Goal: Complete application form

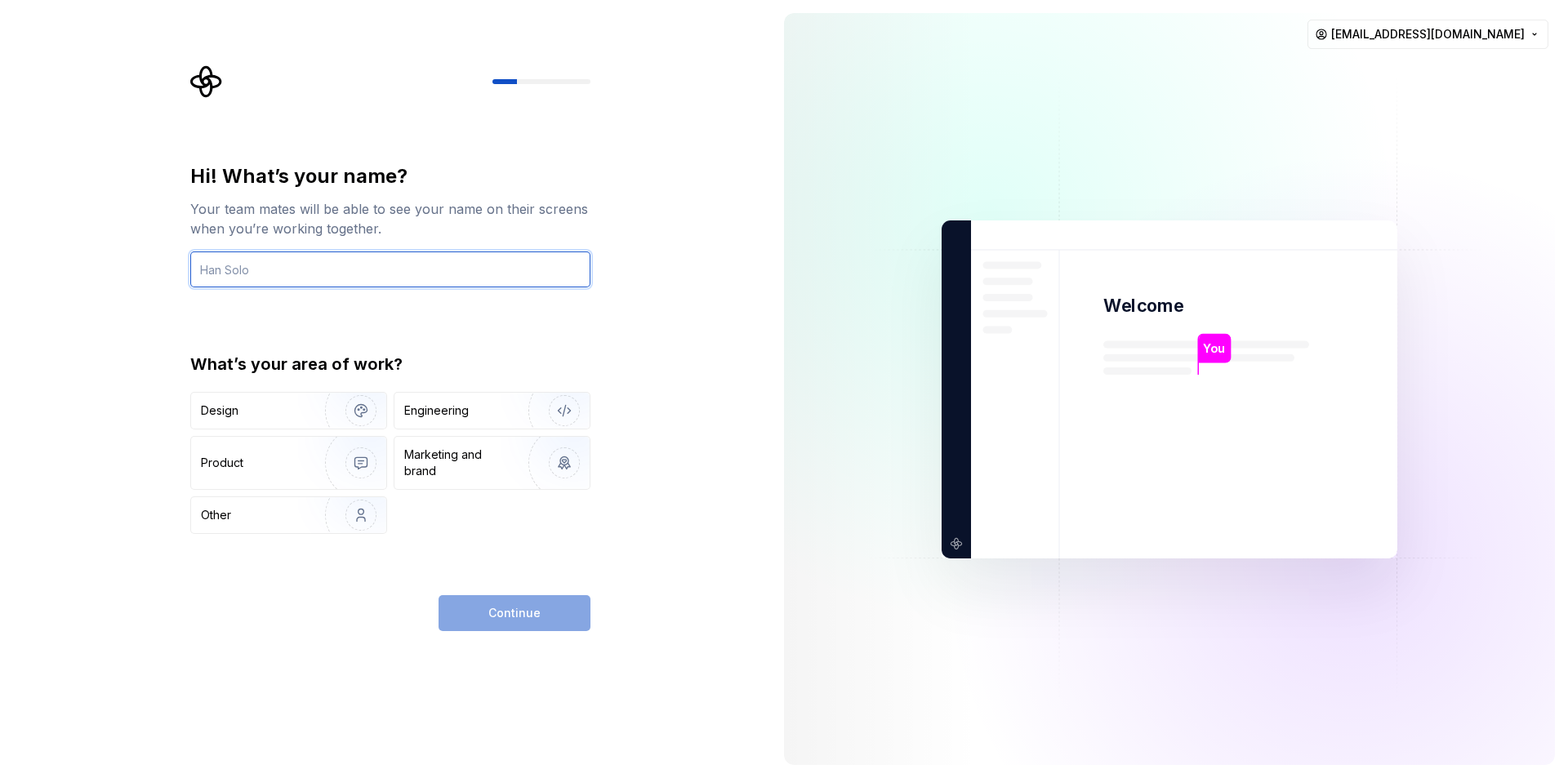
click at [499, 281] on input "text" at bounding box center [391, 269] width 400 height 36
type input "[PERSON_NAME]"
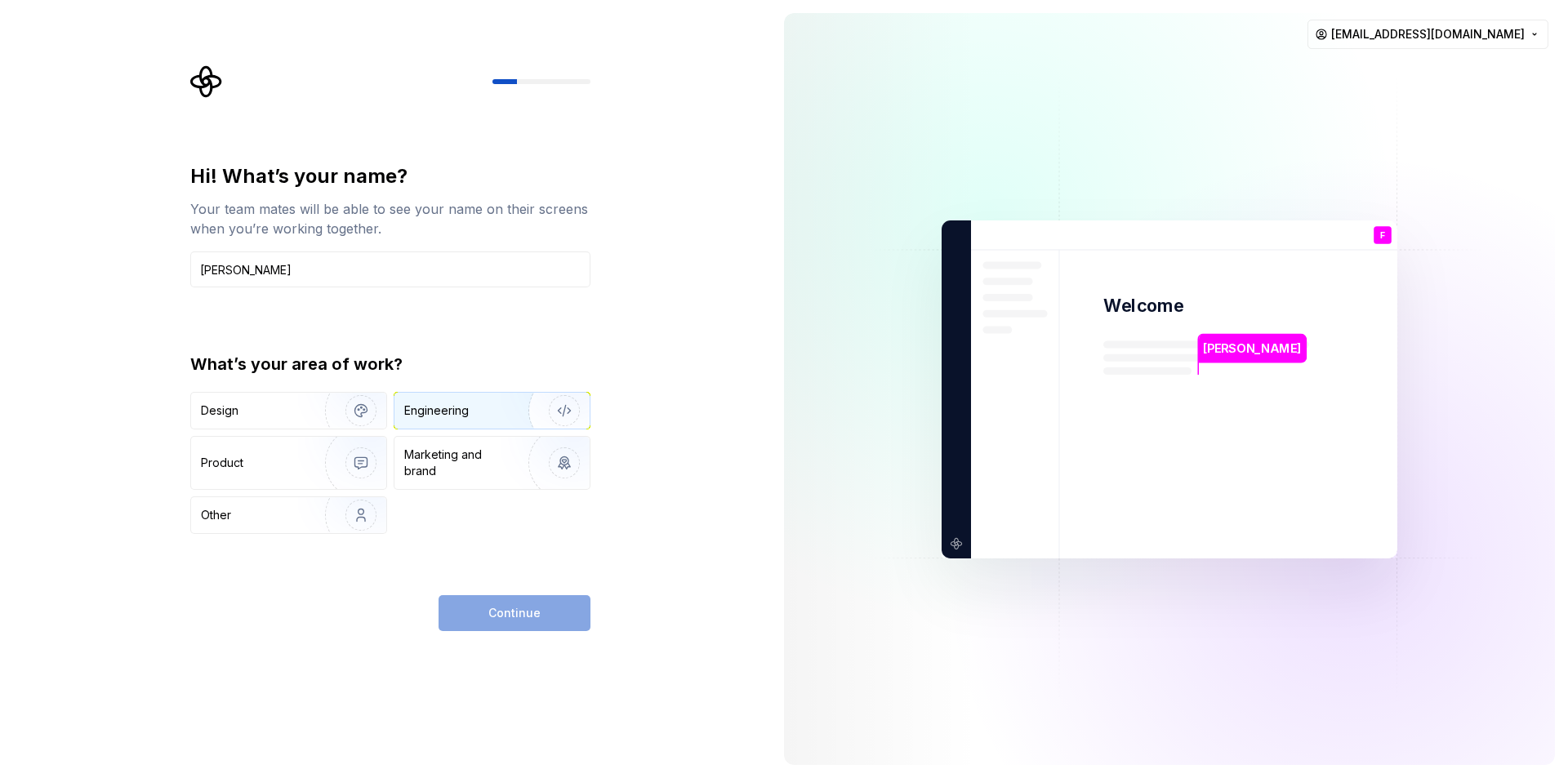
click at [514, 412] on img "button" at bounding box center [553, 410] width 104 height 109
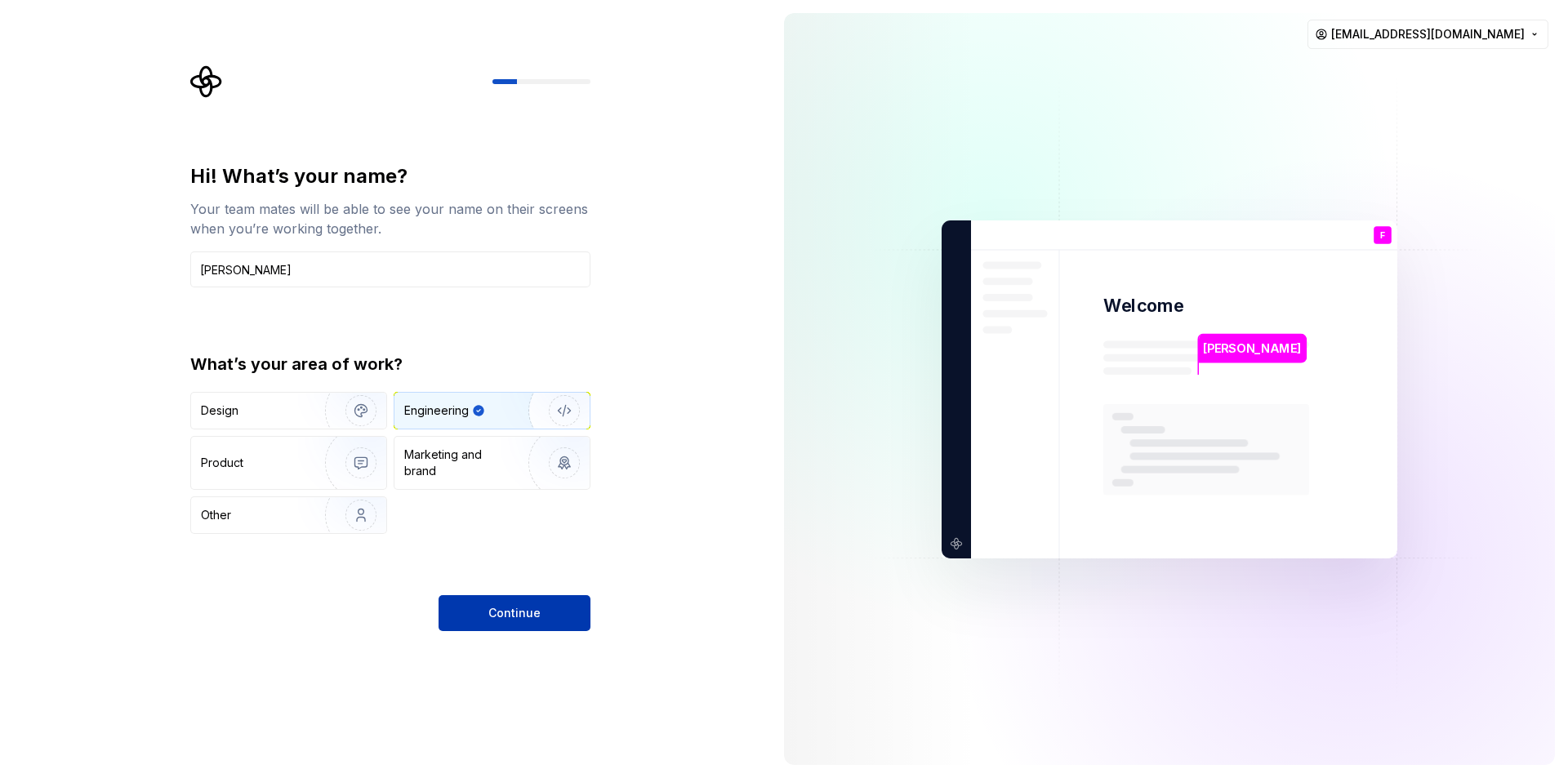
click at [534, 615] on span "Continue" at bounding box center [515, 612] width 53 height 16
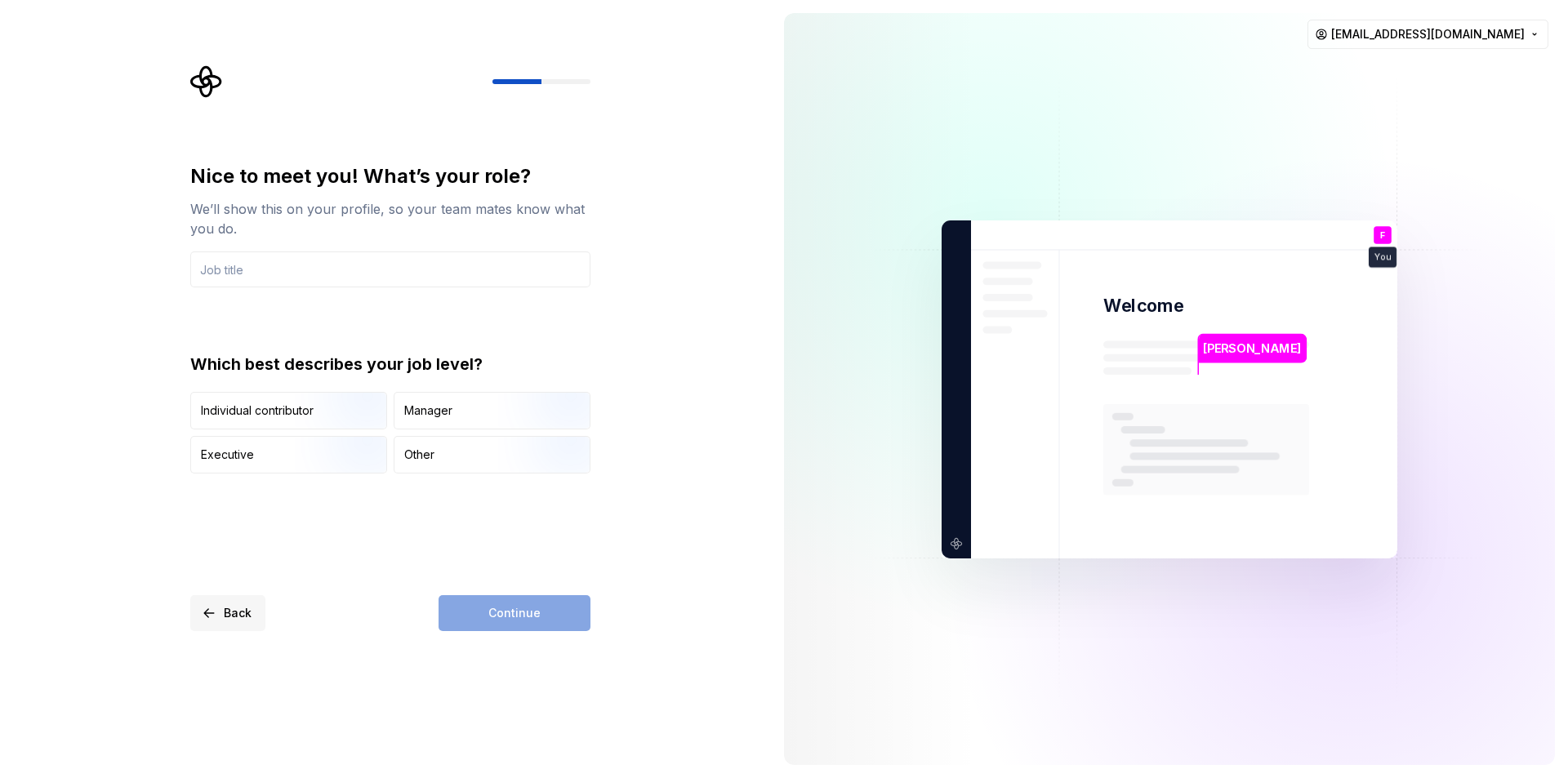
click at [222, 616] on button "Back" at bounding box center [228, 613] width 75 height 36
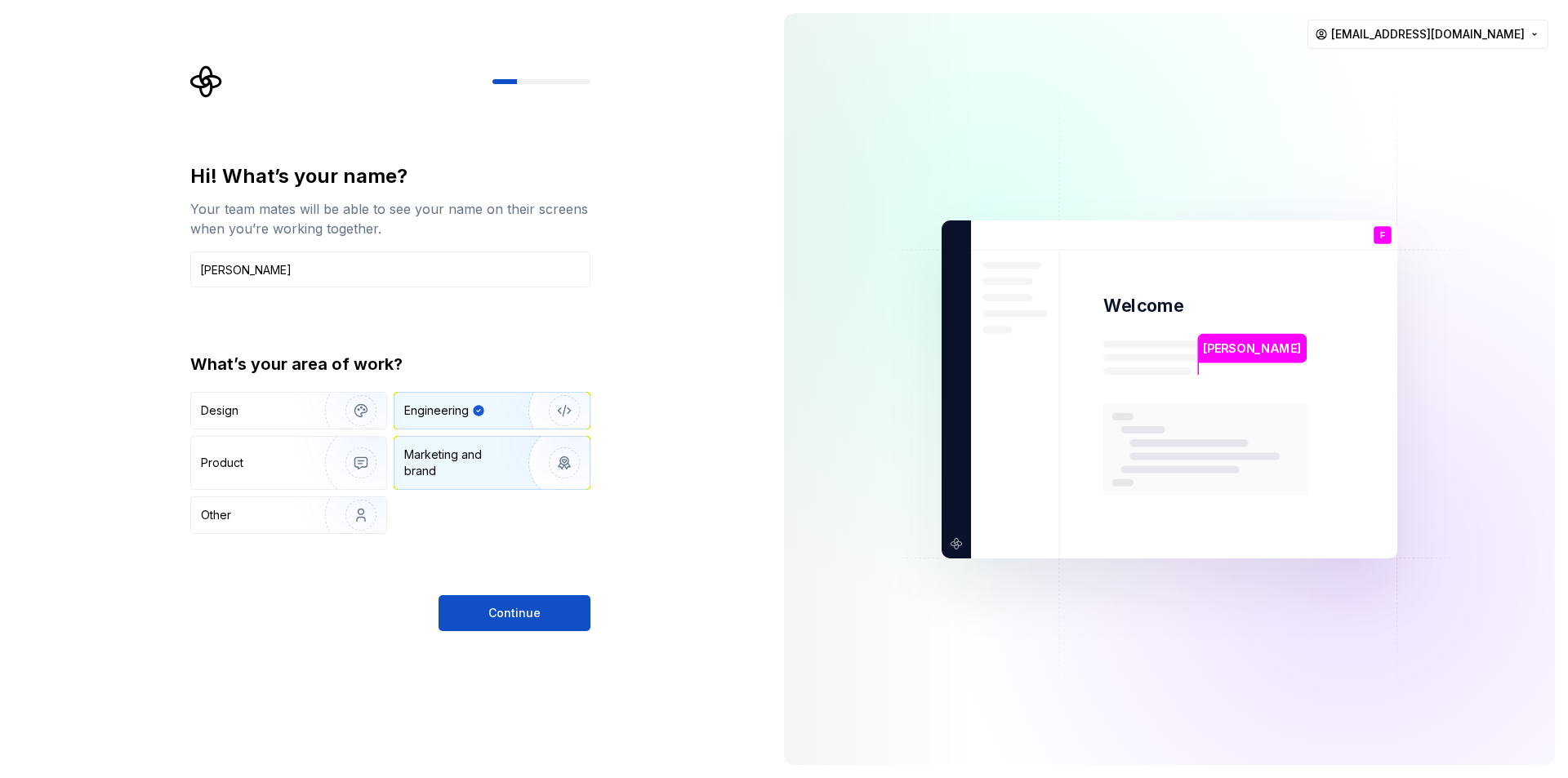
click at [466, 464] on div "Marketing and brand" at bounding box center [459, 462] width 110 height 33
click at [488, 606] on button "Continue" at bounding box center [514, 613] width 152 height 36
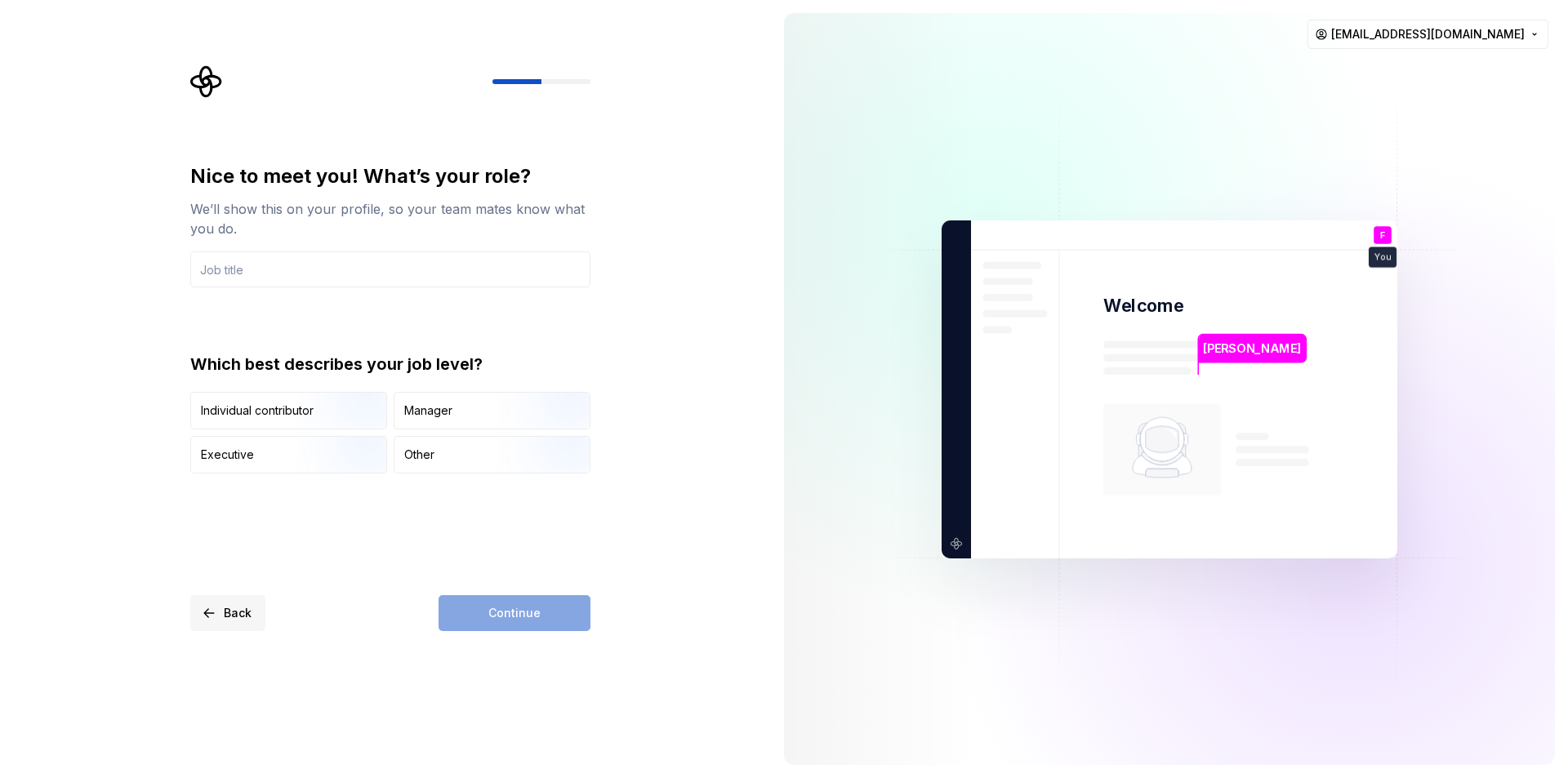
click at [222, 609] on button "Back" at bounding box center [228, 613] width 75 height 36
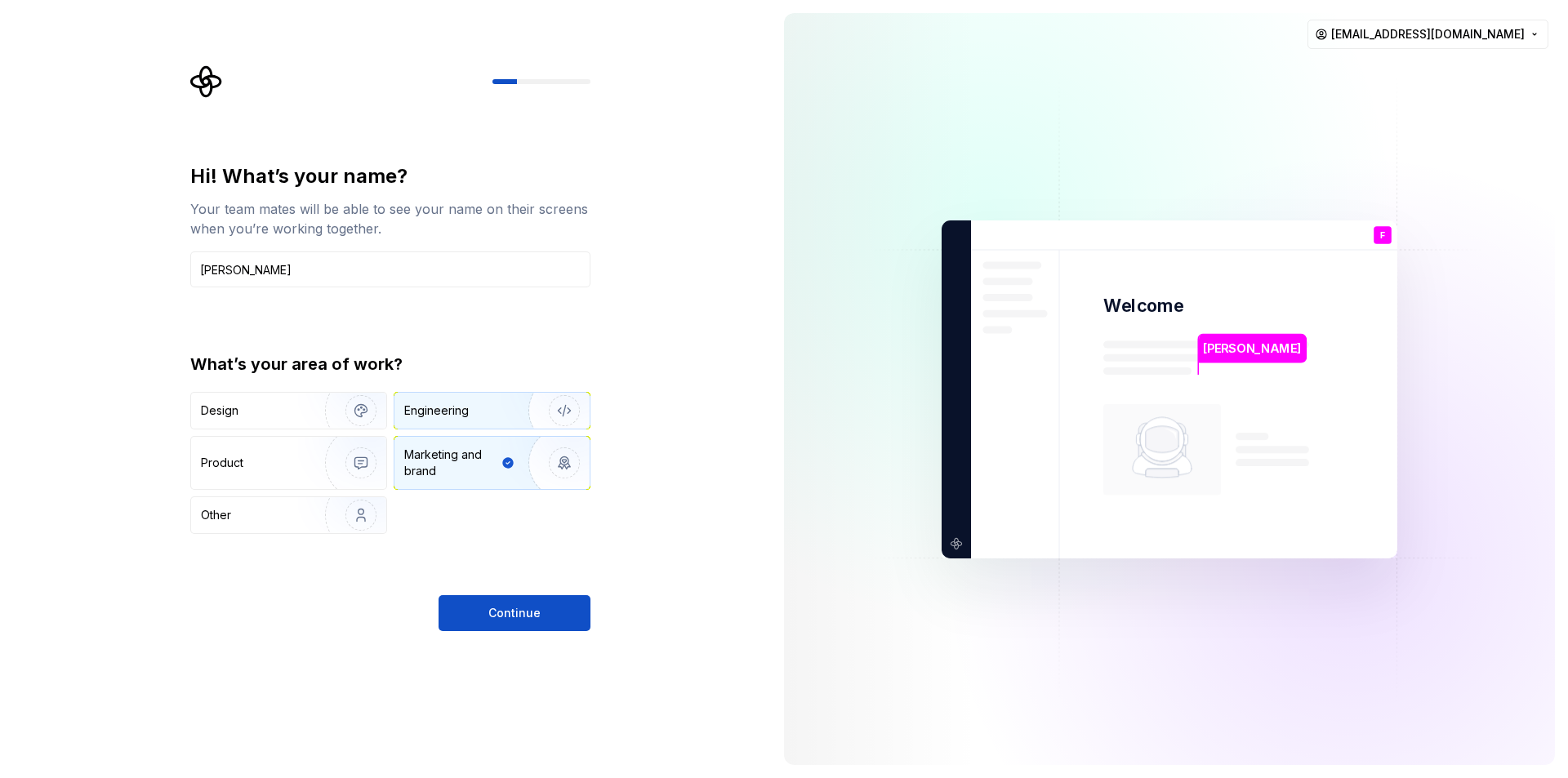
click at [552, 408] on img "button" at bounding box center [553, 410] width 104 height 109
click at [520, 620] on span "Continue" at bounding box center [515, 612] width 53 height 16
click at [512, 612] on div "Continue" at bounding box center [514, 613] width 152 height 36
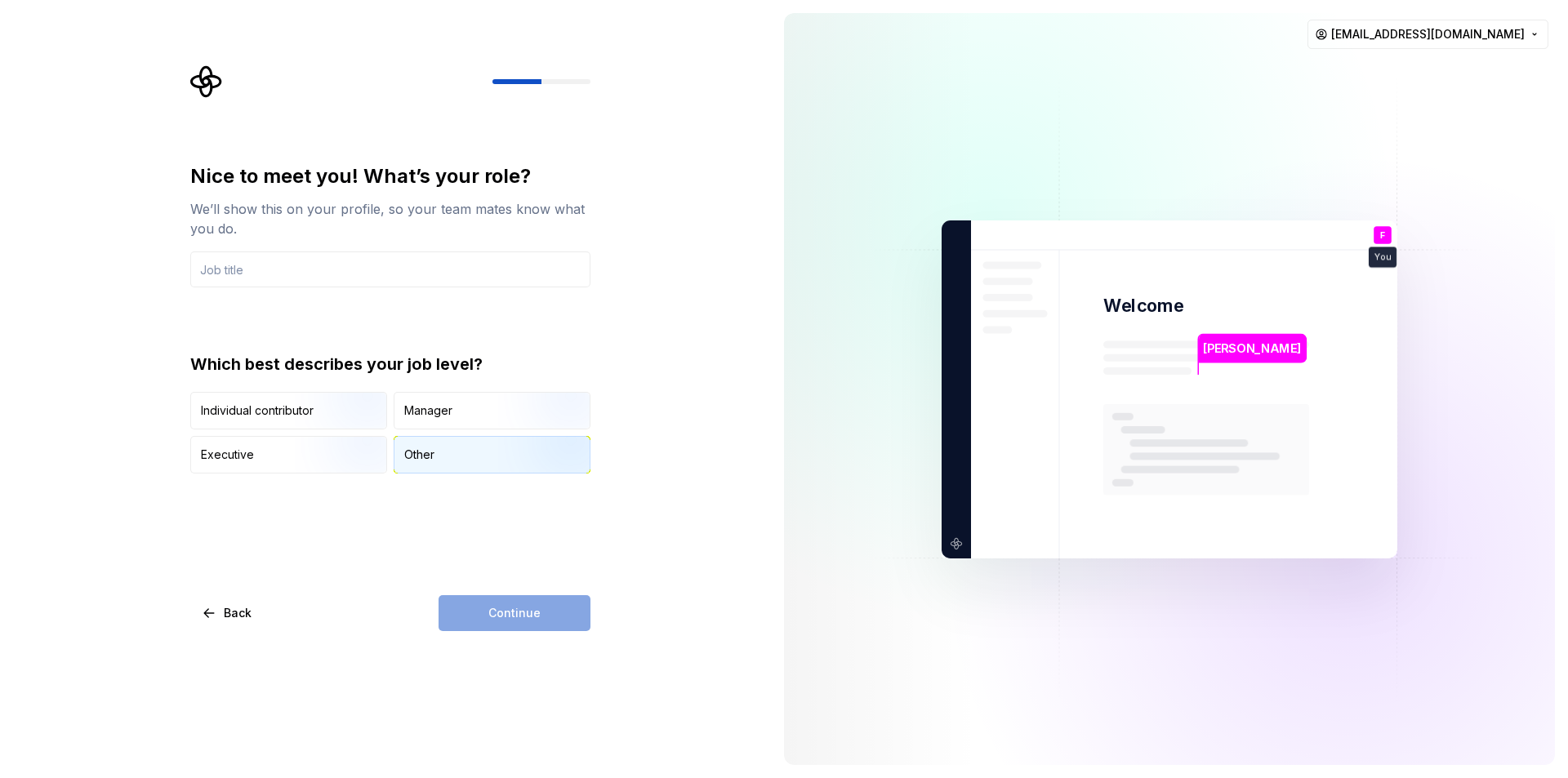
click at [473, 444] on div "Other" at bounding box center [492, 455] width 195 height 36
click at [467, 413] on div "Manager" at bounding box center [492, 411] width 195 height 36
click at [517, 610] on div "Continue" at bounding box center [514, 613] width 152 height 36
click at [454, 452] on div "Other" at bounding box center [492, 455] width 195 height 36
click at [487, 413] on div "Manager" at bounding box center [492, 411] width 195 height 36
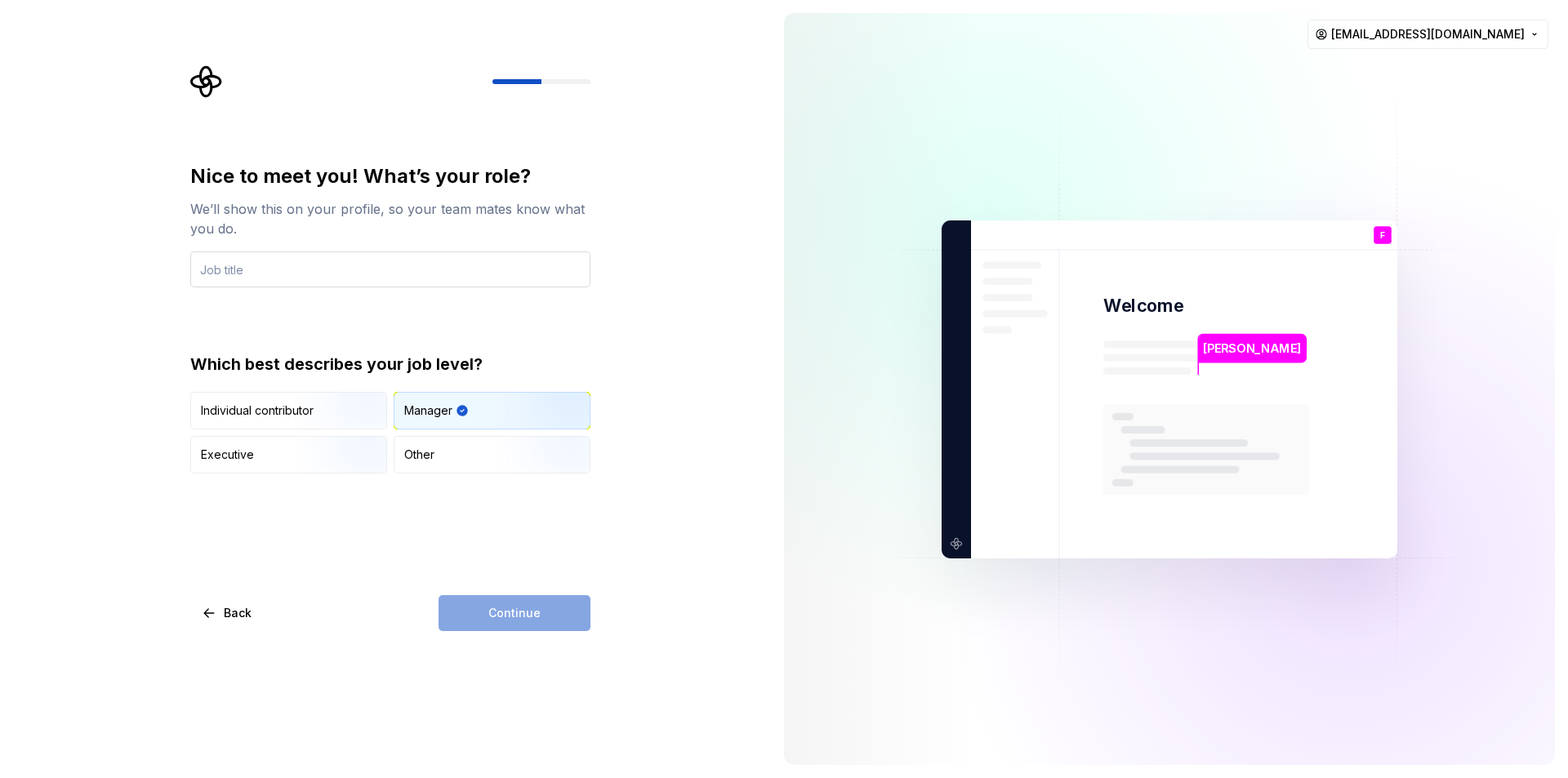
click at [446, 264] on input "text" at bounding box center [391, 269] width 400 height 36
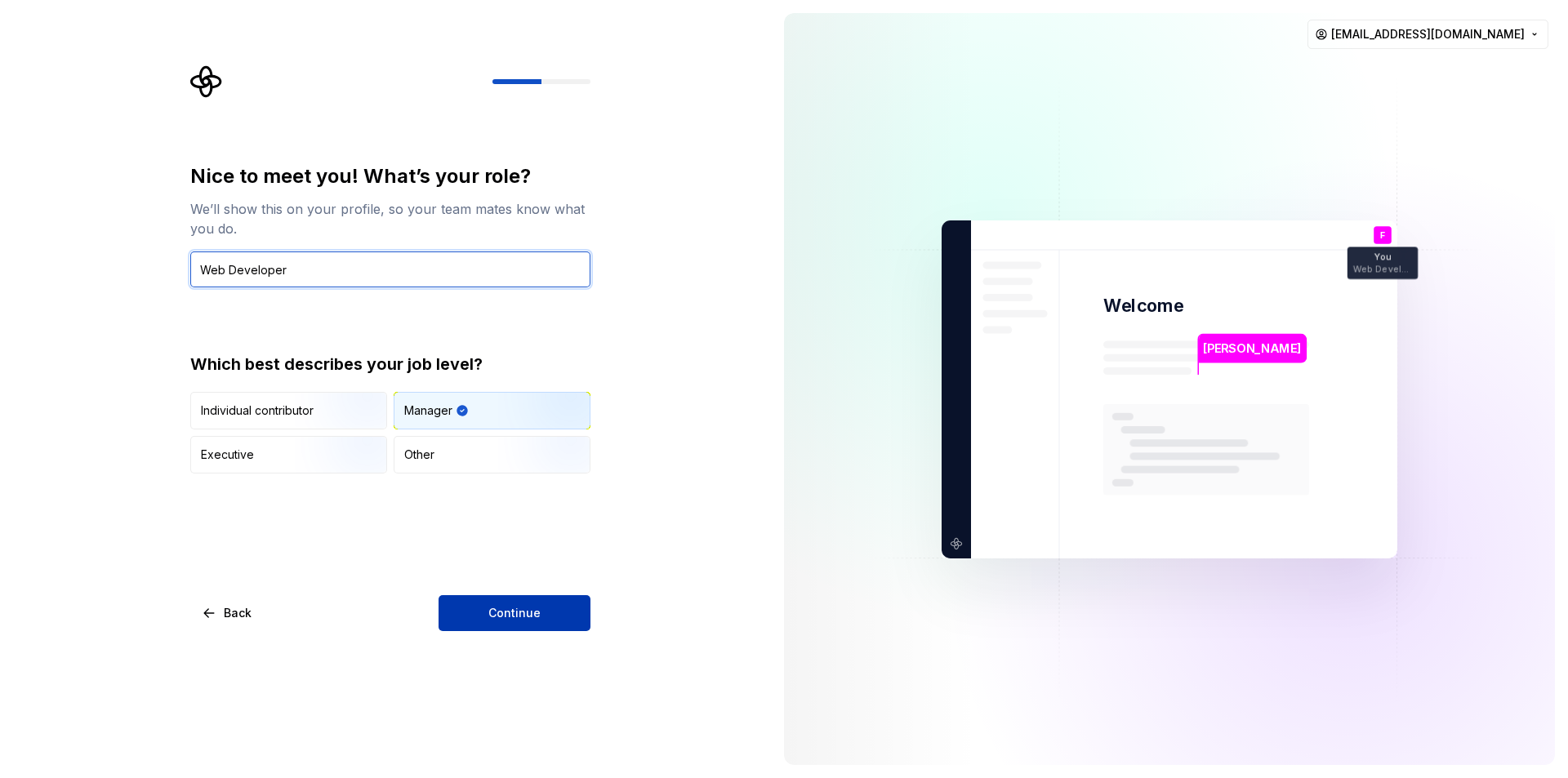
type input "Web Developer"
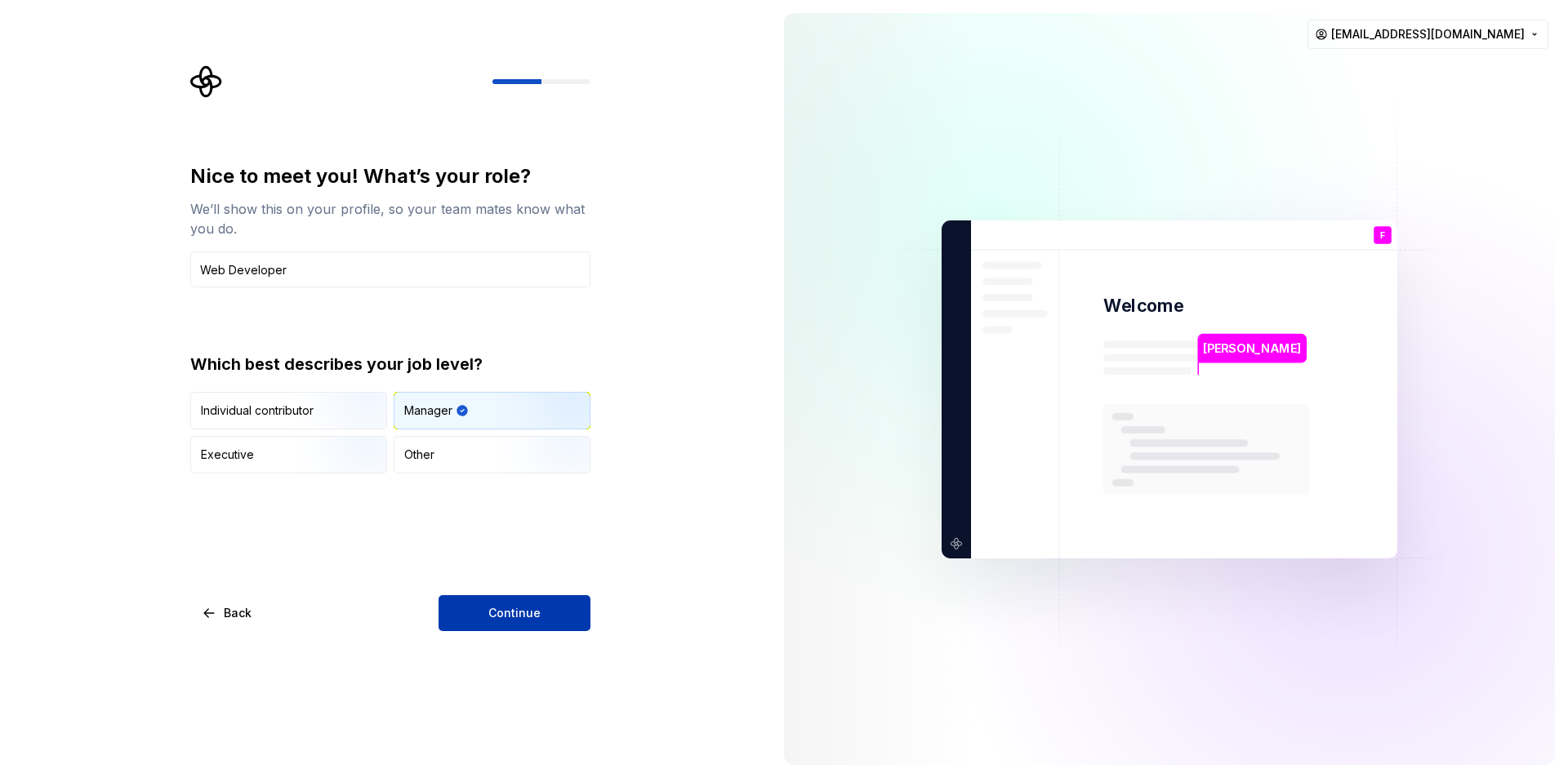
click at [547, 611] on button "Continue" at bounding box center [514, 613] width 152 height 36
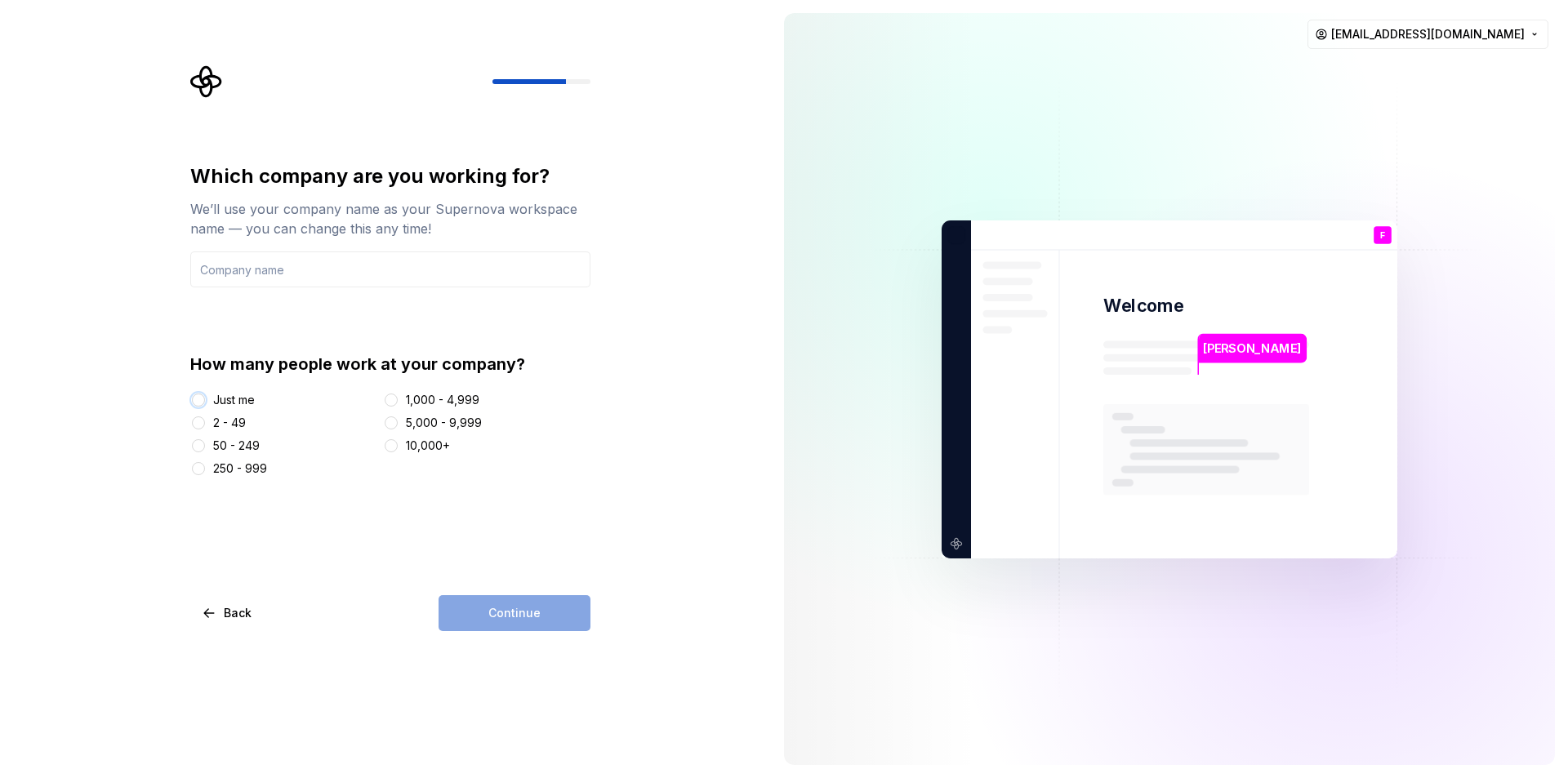
click at [201, 394] on button "Just me" at bounding box center [198, 400] width 13 height 13
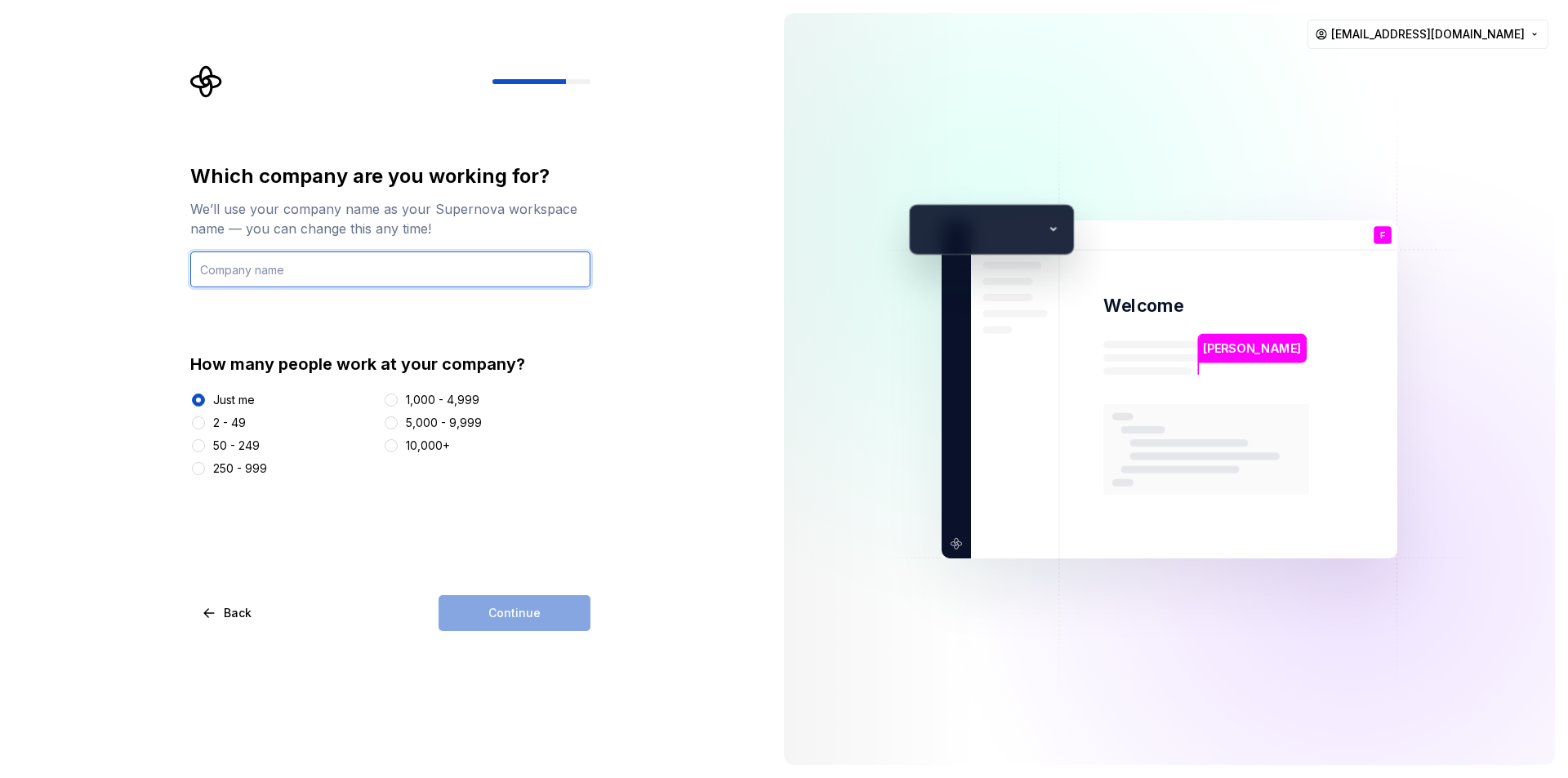
click at [282, 262] on input "text" at bounding box center [391, 269] width 400 height 36
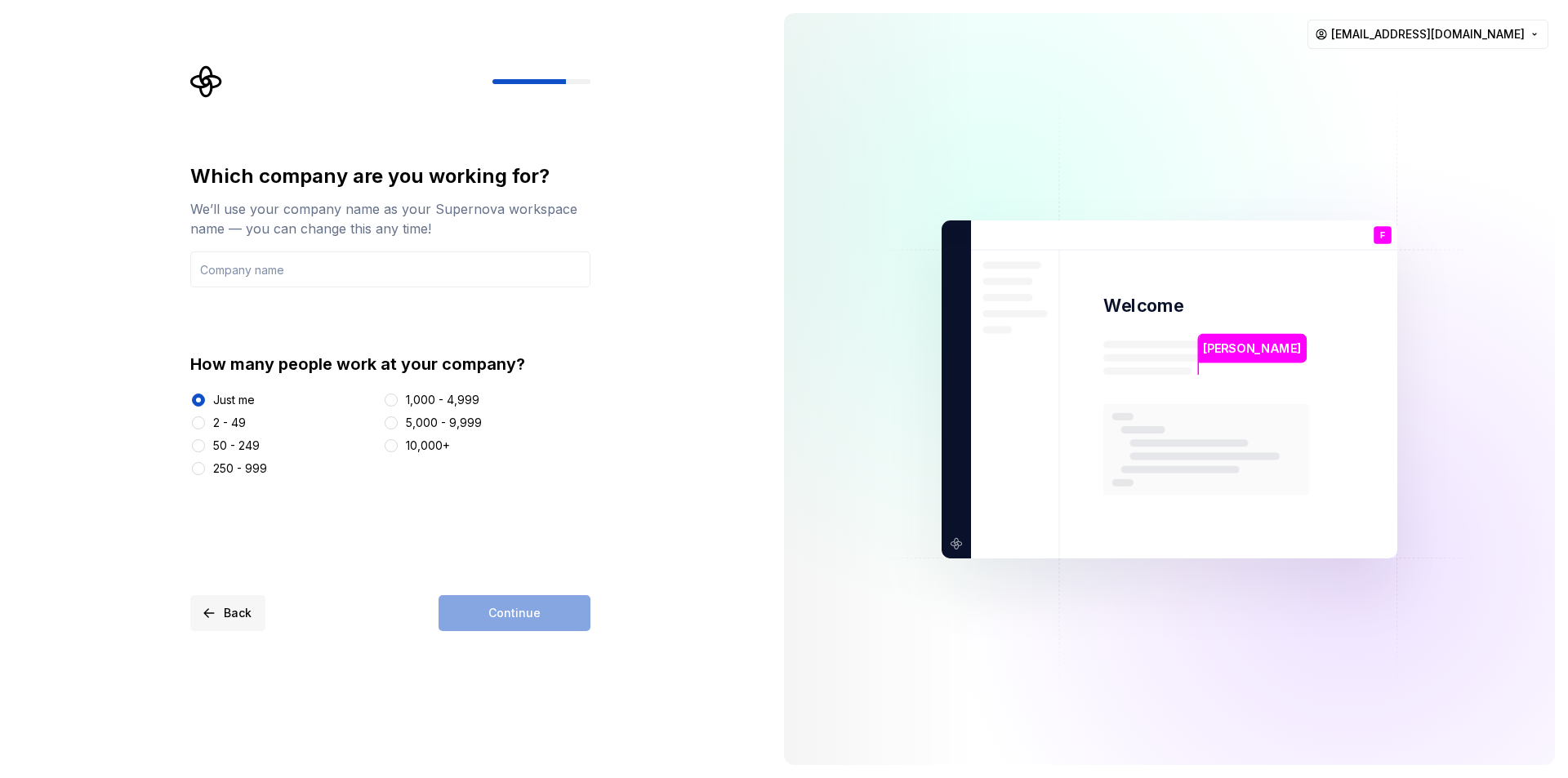
click at [224, 620] on span "Back" at bounding box center [237, 612] width 28 height 16
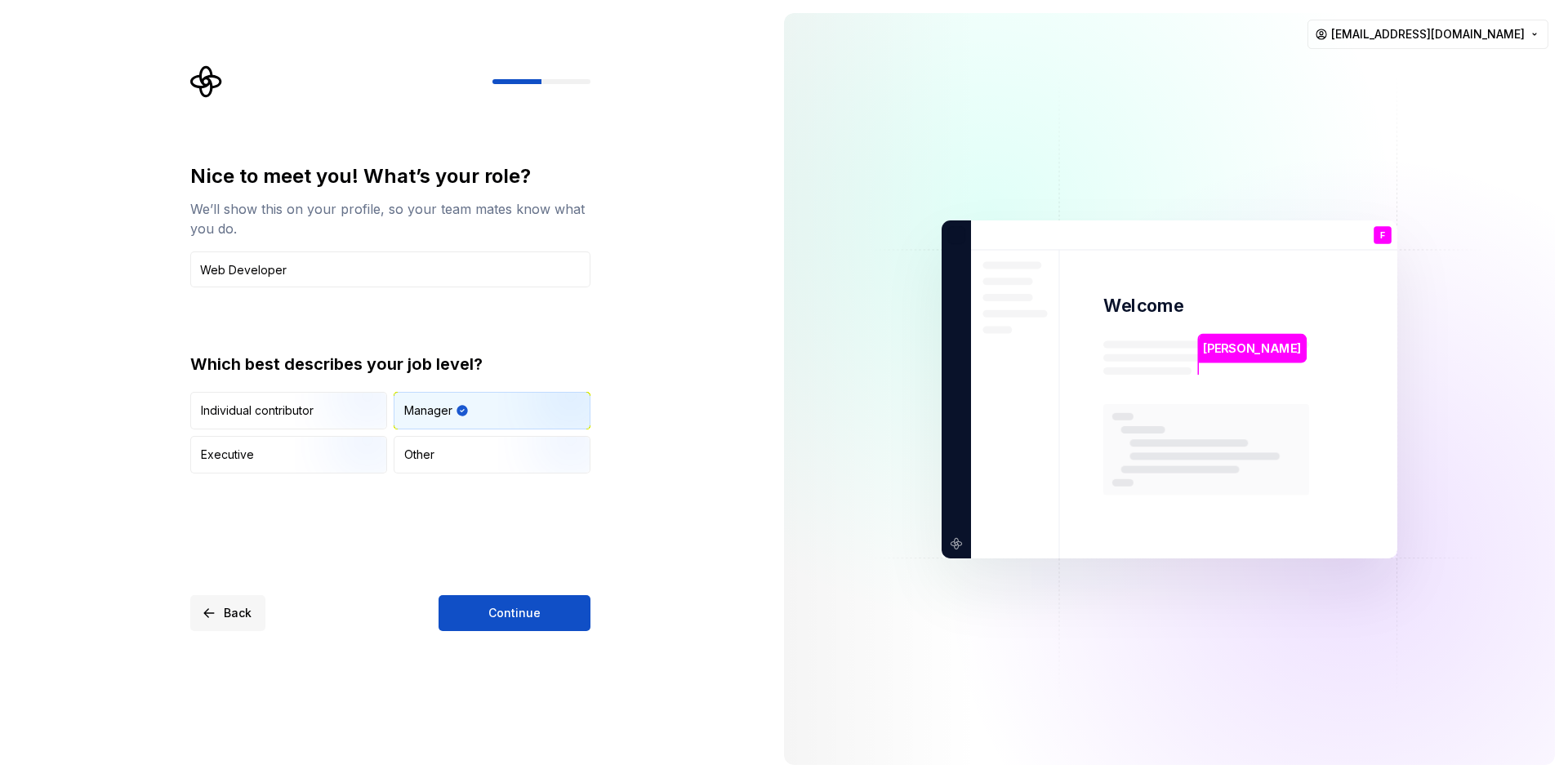
click at [224, 620] on span "Back" at bounding box center [237, 612] width 28 height 16
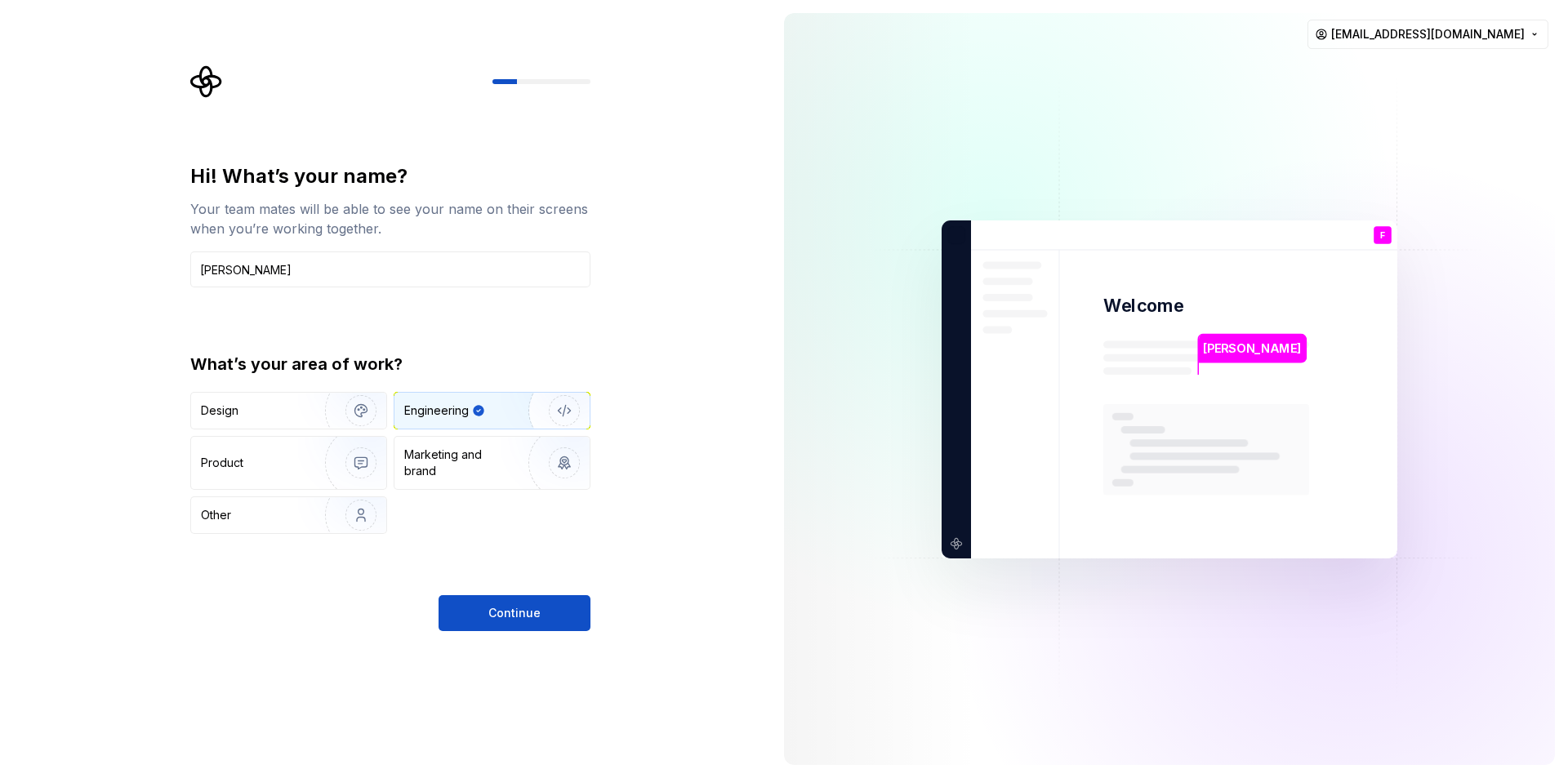
click at [224, 620] on div "Continue" at bounding box center [391, 613] width 400 height 36
click at [475, 458] on div "Marketing and brand" at bounding box center [459, 462] width 110 height 33
click at [496, 411] on div "Engineering" at bounding box center [468, 410] width 130 height 16
